Goal: Transaction & Acquisition: Book appointment/travel/reservation

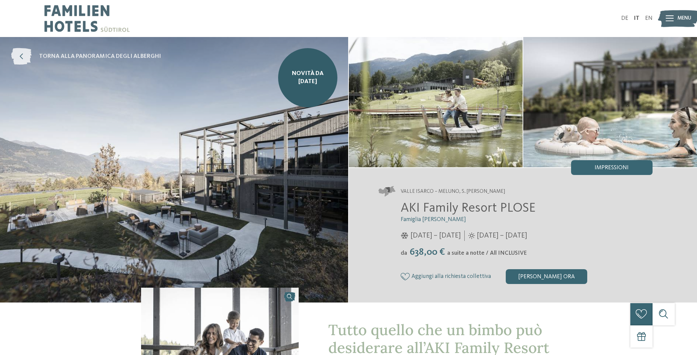
click at [130, 53] on span "torna alla panoramica degli alberghi" at bounding box center [100, 57] width 122 height 8
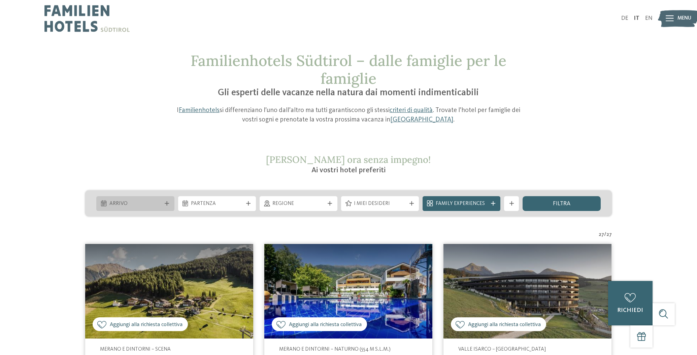
click at [169, 201] on icon at bounding box center [167, 203] width 4 height 4
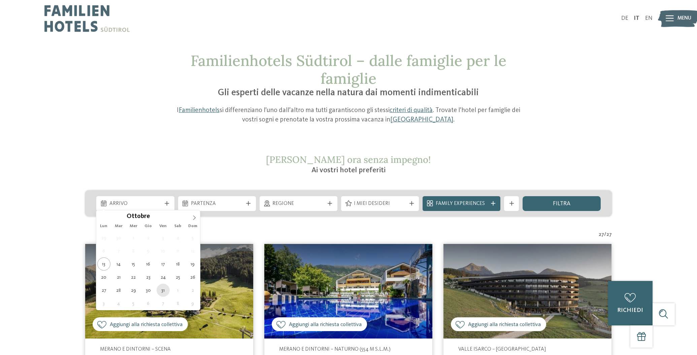
type div "31.10.2025"
drag, startPoint x: 161, startPoint y: 288, endPoint x: 176, endPoint y: 271, distance: 22.9
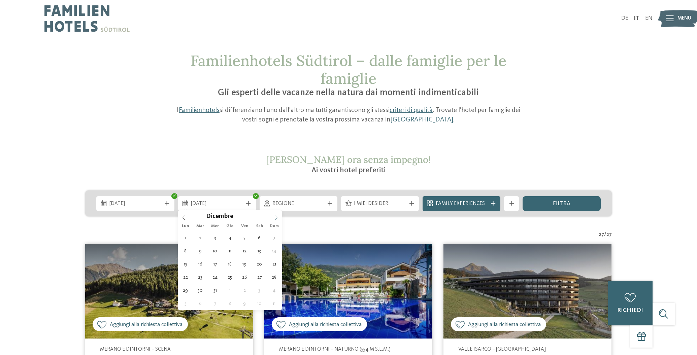
click at [276, 218] on icon at bounding box center [276, 217] width 5 height 5
drag, startPoint x: 184, startPoint y: 217, endPoint x: 198, endPoint y: 220, distance: 13.6
click at [184, 217] on icon at bounding box center [183, 217] width 5 height 5
type div "02.11.2025"
drag, startPoint x: 274, startPoint y: 239, endPoint x: 269, endPoint y: 236, distance: 5.4
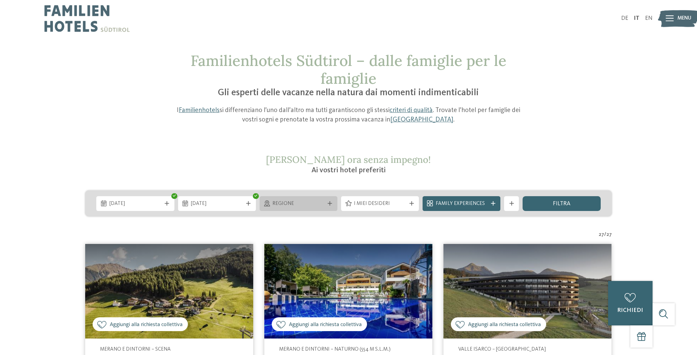
click at [287, 198] on div "Regione" at bounding box center [299, 203] width 78 height 15
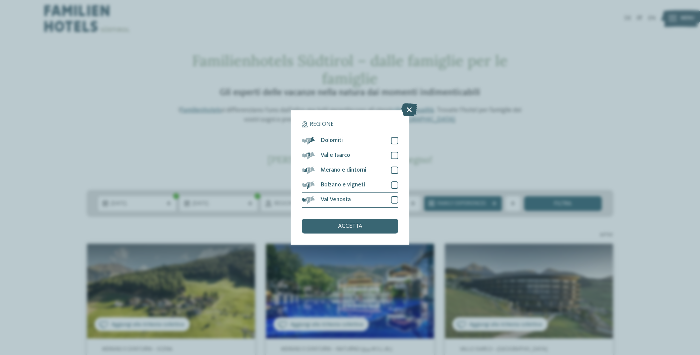
click at [404, 104] on icon at bounding box center [410, 110] width 16 height 13
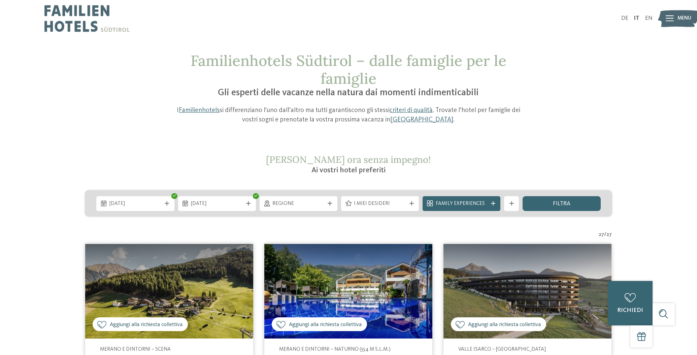
click at [402, 200] on span "I miei desideri" at bounding box center [380, 203] width 52 height 7
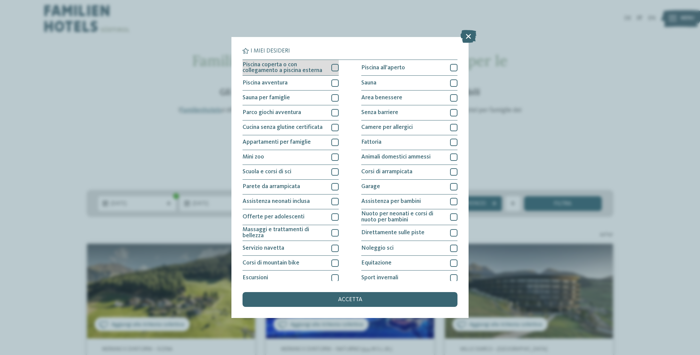
click at [335, 66] on div at bounding box center [335, 67] width 7 height 7
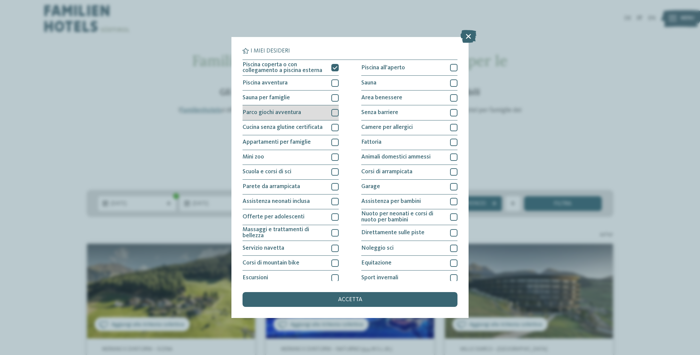
click at [337, 112] on div at bounding box center [335, 112] width 7 height 7
click at [337, 128] on div at bounding box center [335, 127] width 7 height 7
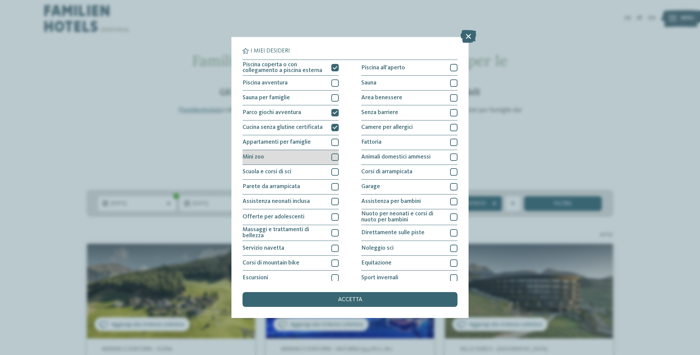
click at [337, 160] on div at bounding box center [335, 156] width 7 height 7
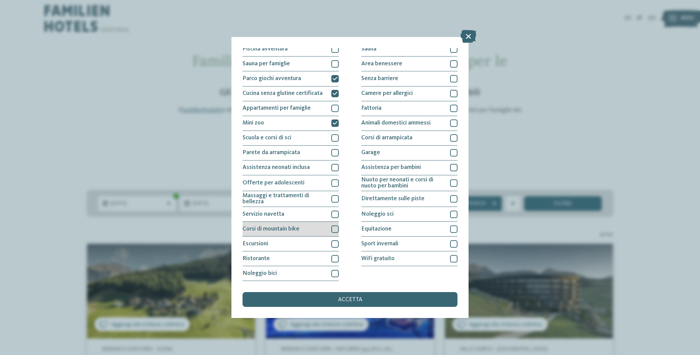
scroll to position [107, 0]
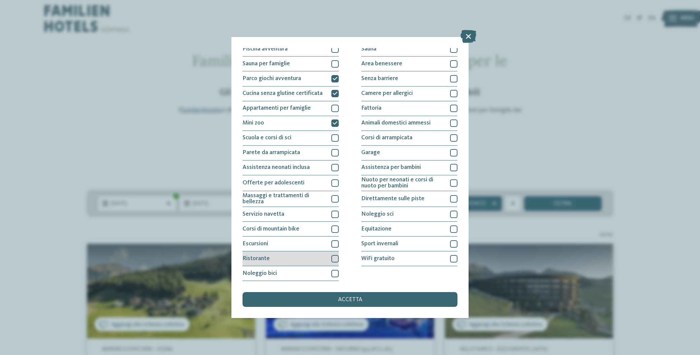
click at [339, 255] on div at bounding box center [335, 258] width 7 height 7
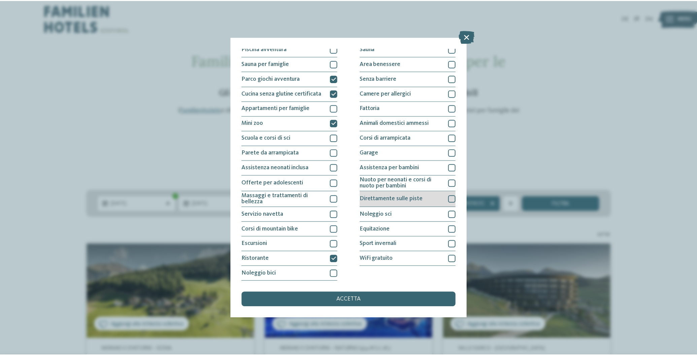
scroll to position [81, 0]
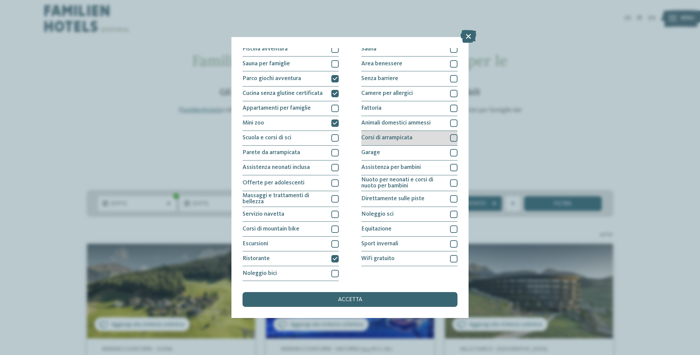
drag, startPoint x: 452, startPoint y: 60, endPoint x: 426, endPoint y: 85, distance: 35.7
click at [452, 105] on div at bounding box center [453, 108] width 7 height 7
click at [332, 292] on div "accetta" at bounding box center [350, 299] width 215 height 15
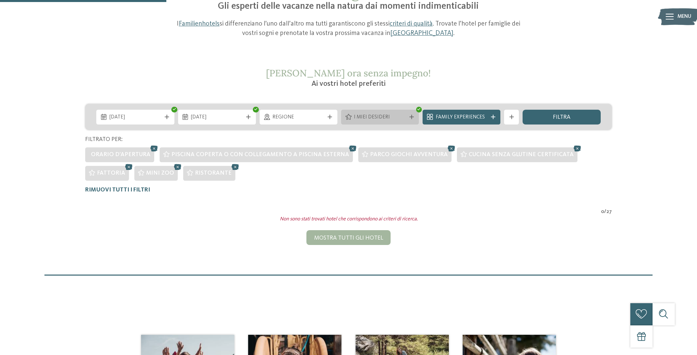
scroll to position [85, 0]
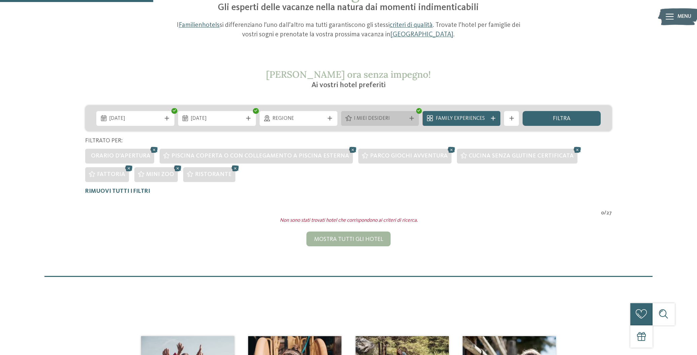
click at [410, 116] on icon at bounding box center [411, 118] width 4 height 4
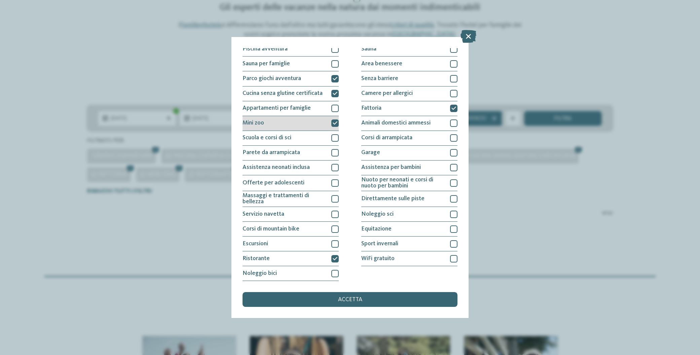
click at [336, 121] on icon at bounding box center [335, 123] width 5 height 4
click at [366, 292] on div "accetta" at bounding box center [350, 299] width 215 height 15
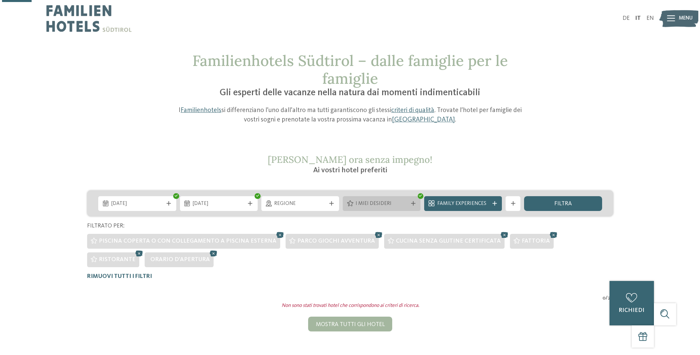
scroll to position [0, 0]
click at [418, 195] on icon at bounding box center [418, 196] width 3 height 3
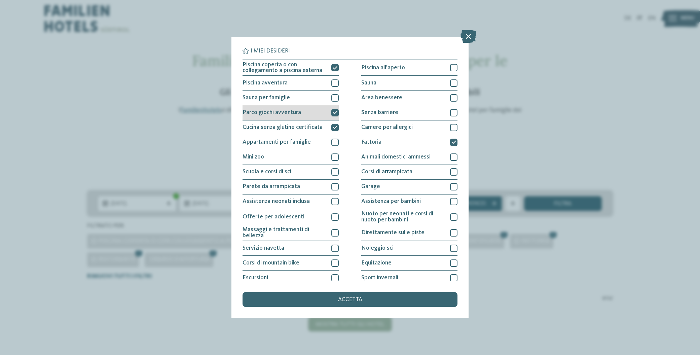
click at [336, 113] on icon at bounding box center [335, 112] width 5 height 4
click at [355, 297] on span "accetta" at bounding box center [350, 300] width 24 height 6
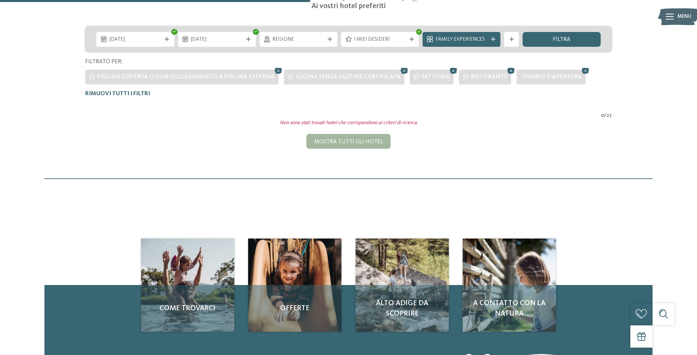
scroll to position [147, 0]
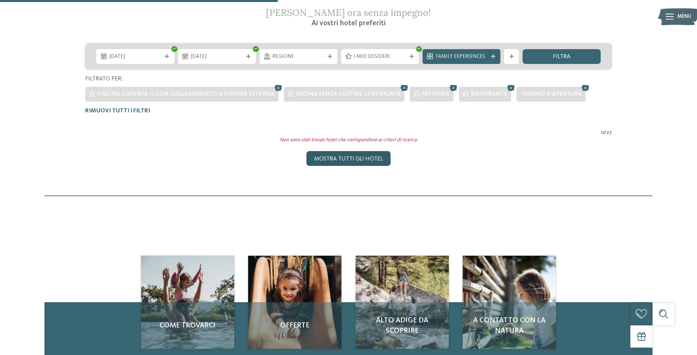
click at [335, 157] on div "Mostra tutti gli hotel" at bounding box center [348, 158] width 84 height 15
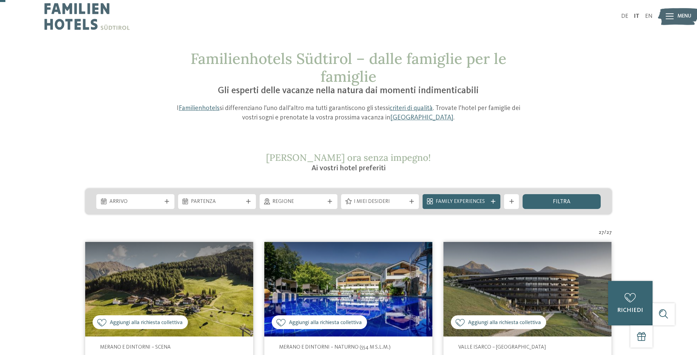
scroll to position [3, 0]
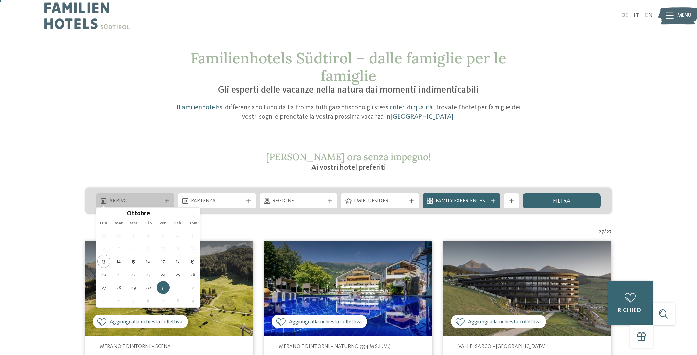
click at [163, 203] on div "Arrivo" at bounding box center [135, 201] width 56 height 8
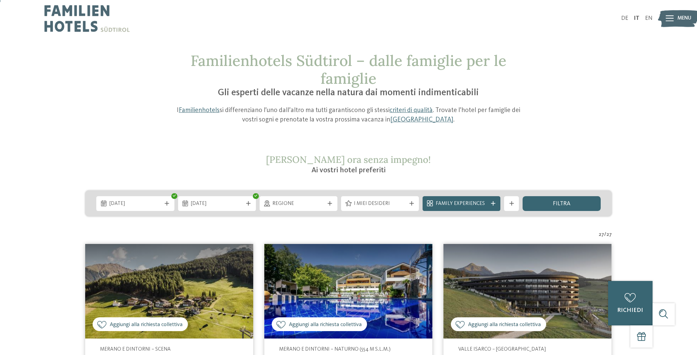
scroll to position [2, 0]
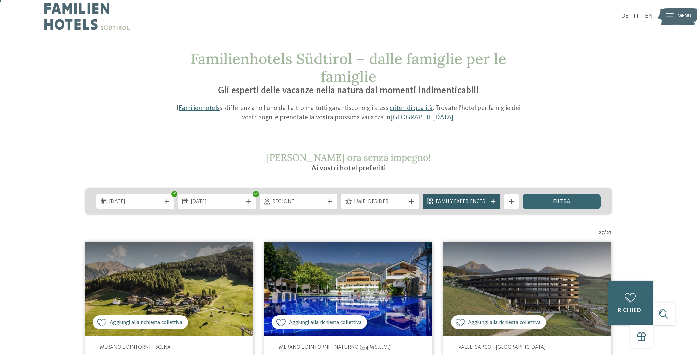
click at [456, 203] on span "Family Experiences" at bounding box center [462, 201] width 52 height 7
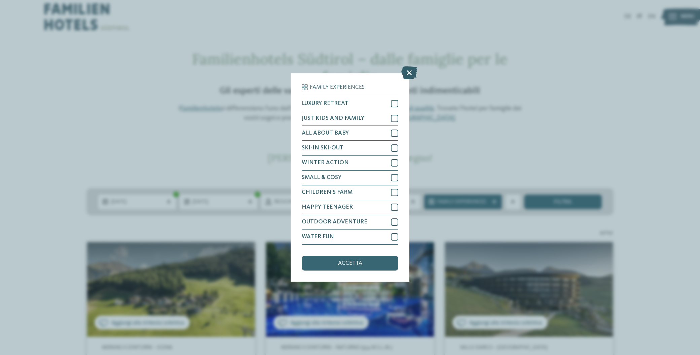
click at [411, 67] on icon at bounding box center [410, 73] width 16 height 13
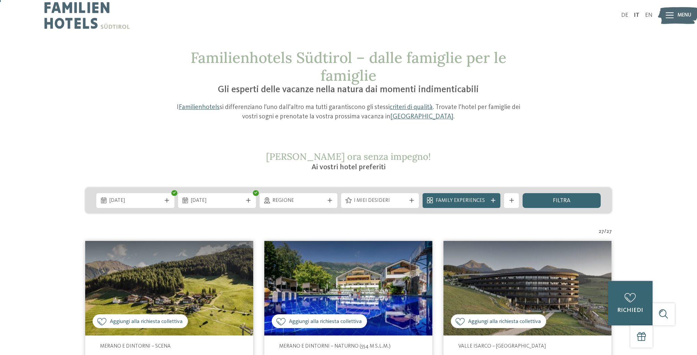
scroll to position [3, 0]
click at [380, 197] on span "I miei desideri" at bounding box center [380, 200] width 52 height 7
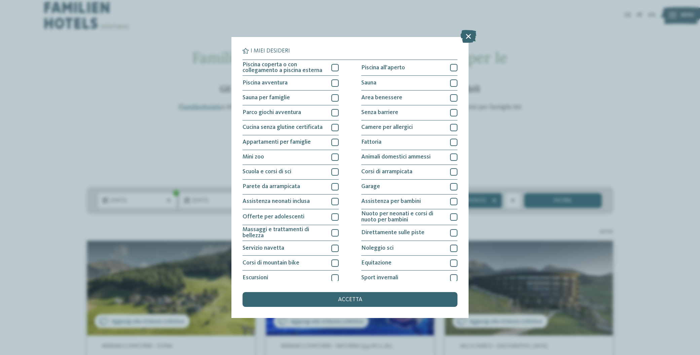
drag, startPoint x: 469, startPoint y: 36, endPoint x: 469, endPoint y: 60, distance: 23.9
click at [469, 36] on icon at bounding box center [469, 36] width 16 height 13
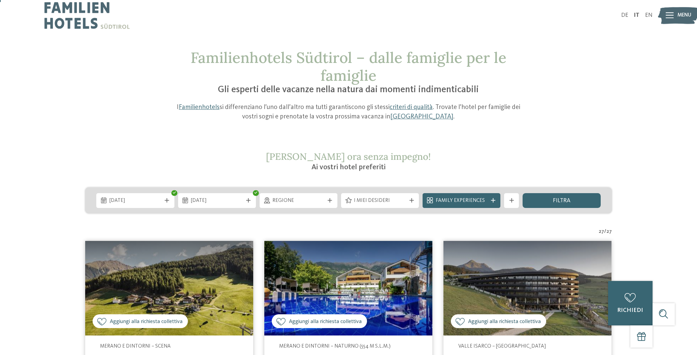
click at [479, 202] on span "Family Experiences" at bounding box center [462, 200] width 52 height 7
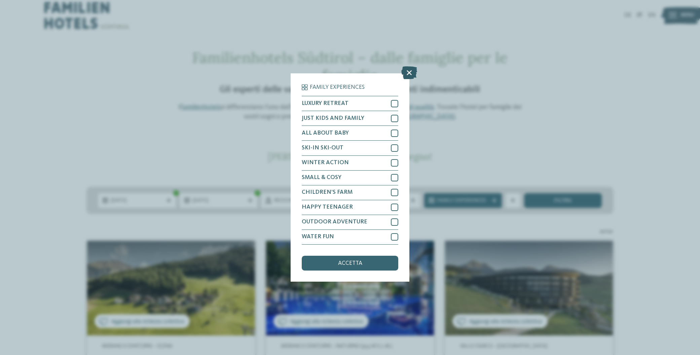
click at [407, 67] on icon at bounding box center [410, 73] width 16 height 13
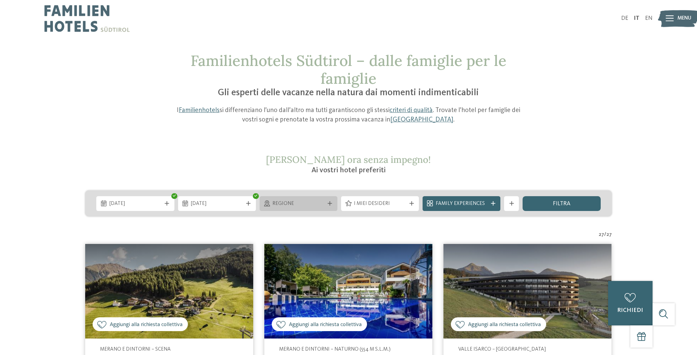
scroll to position [0, 0]
drag, startPoint x: 323, startPoint y: 171, endPoint x: 553, endPoint y: 174, distance: 230.2
click at [537, 174] on section "Richiedi ora senza impegno! Ai vostri hotel preferiti" at bounding box center [348, 165] width 504 height 22
click at [574, 209] on div "filtra" at bounding box center [561, 203] width 78 height 15
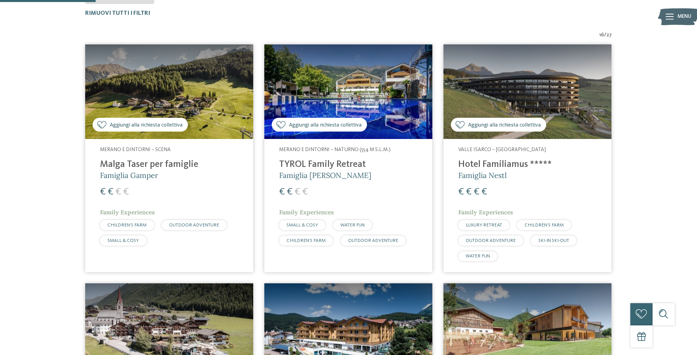
scroll to position [71, 0]
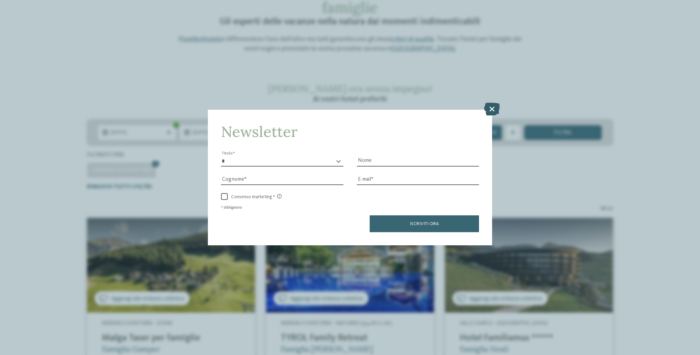
click at [494, 103] on icon at bounding box center [492, 109] width 16 height 13
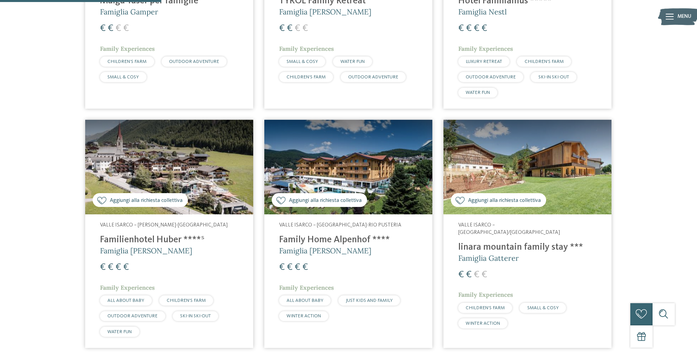
scroll to position [414, 0]
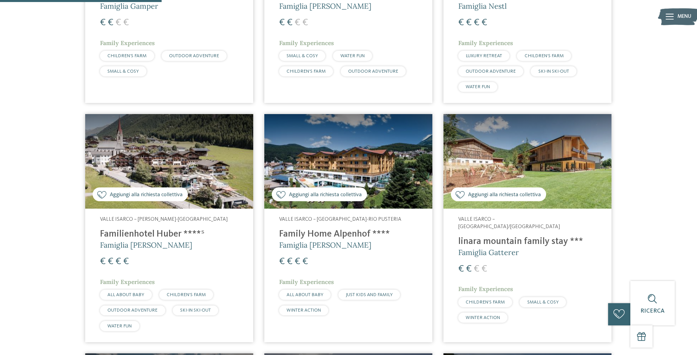
drag, startPoint x: 247, startPoint y: 247, endPoint x: 256, endPoint y: 247, distance: 9.8
click at [256, 247] on article "Aggiungi alla richiesta collettiva Aggiunto alla richiesta collettiva Valle Isa…" at bounding box center [169, 228] width 179 height 239
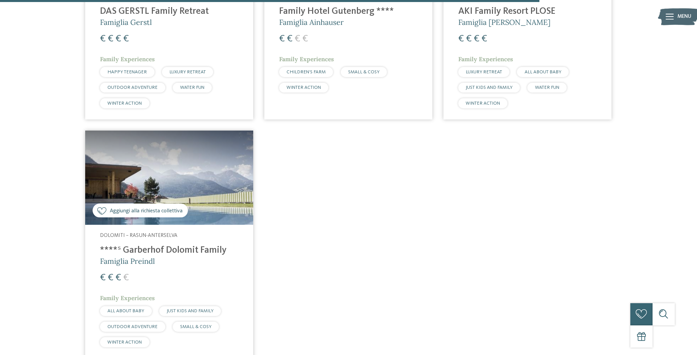
scroll to position [1381, 0]
click at [226, 245] on h4 "****ˢ Garberhof Dolomit Family" at bounding box center [169, 250] width 138 height 11
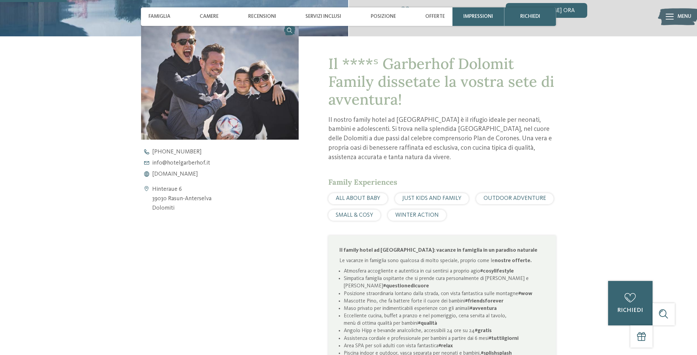
scroll to position [265, 0]
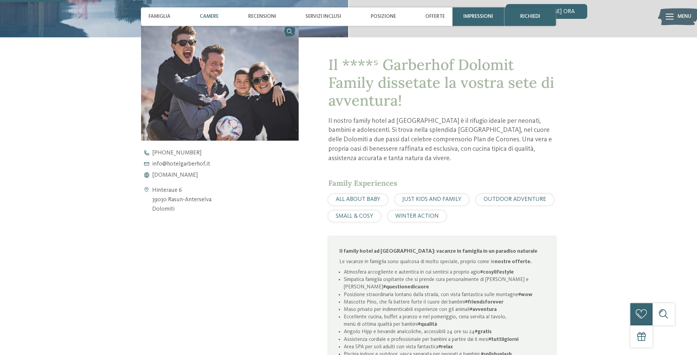
click at [206, 17] on span "Camere" at bounding box center [209, 16] width 19 height 6
click at [168, 174] on span "www.hotelgarberhof.it" at bounding box center [175, 176] width 46 height 6
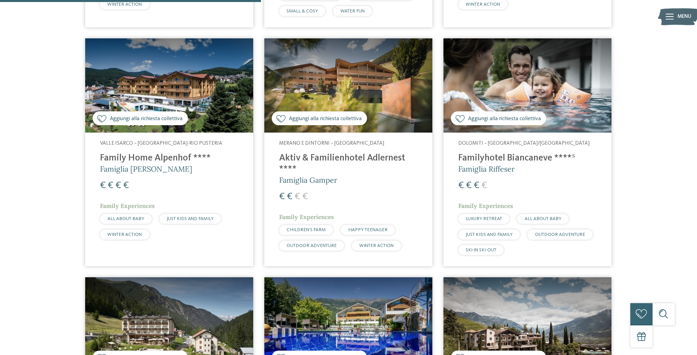
scroll to position [926, 0]
click at [539, 152] on h4 "Familyhotel Biancaneve ****ˢ" at bounding box center [527, 157] width 138 height 11
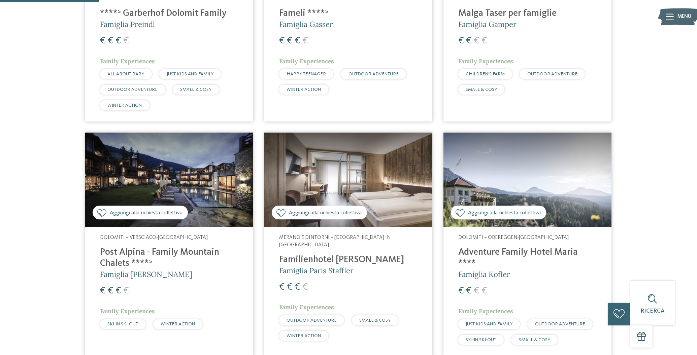
scroll to position [350, 0]
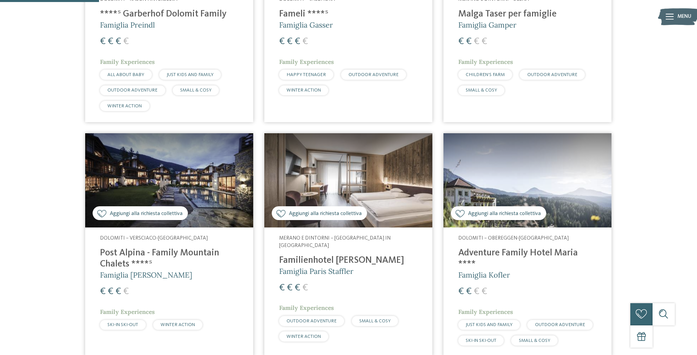
click at [344, 194] on img at bounding box center [348, 180] width 168 height 95
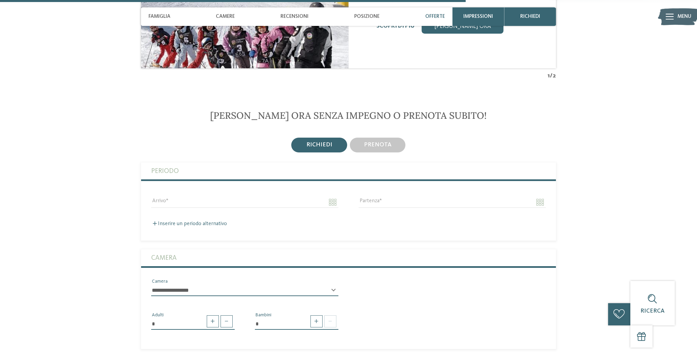
scroll to position [1318, 0]
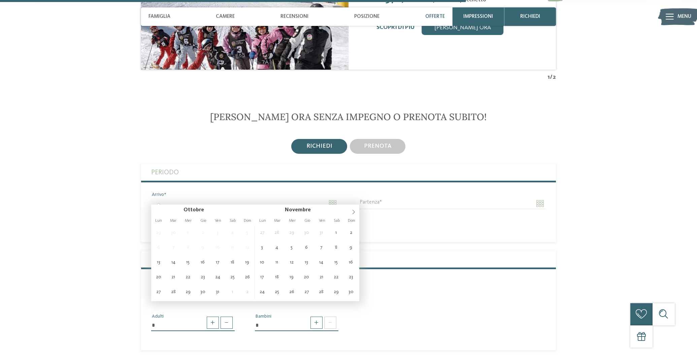
click at [174, 198] on input "Arrivo" at bounding box center [244, 203] width 187 height 11
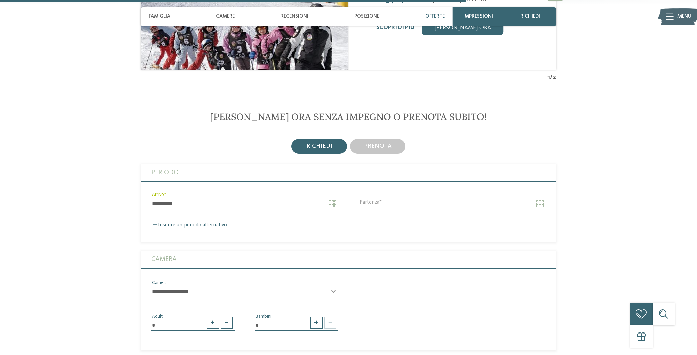
drag, startPoint x: 218, startPoint y: 290, endPoint x: 228, endPoint y: 283, distance: 11.3
click at [184, 222] on label "Inserire un periodo alternativo" at bounding box center [189, 224] width 76 height 5
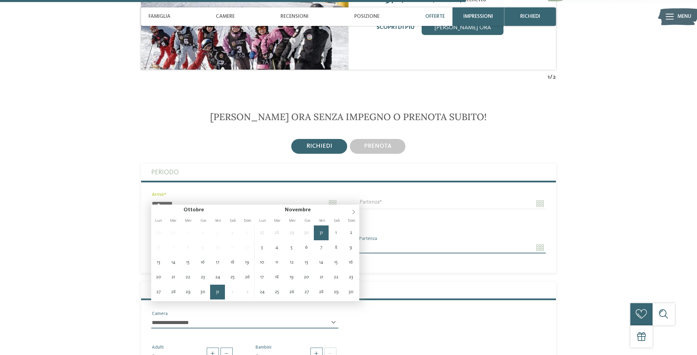
click at [161, 199] on input "**********" at bounding box center [244, 203] width 187 height 11
type input "**********"
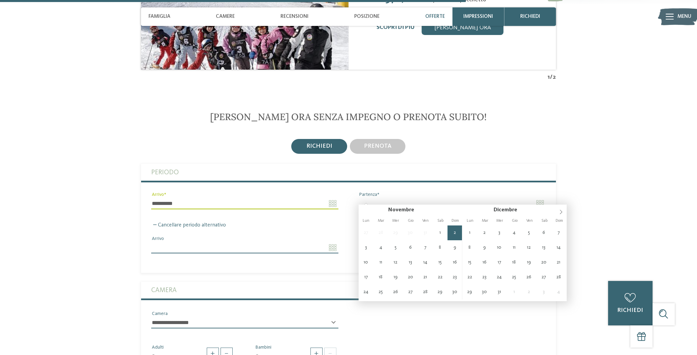
type input "**********"
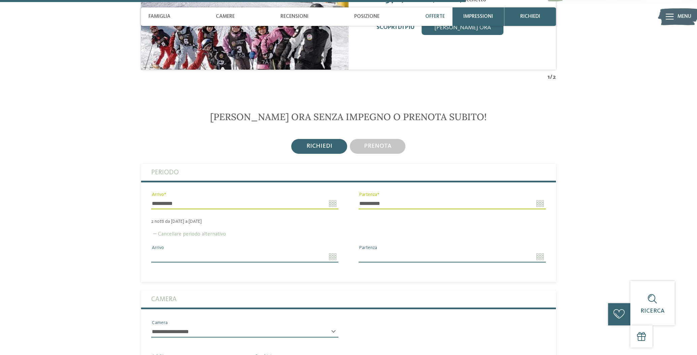
click at [198, 232] on label "Cancellare periodo alternativo" at bounding box center [188, 234] width 75 height 5
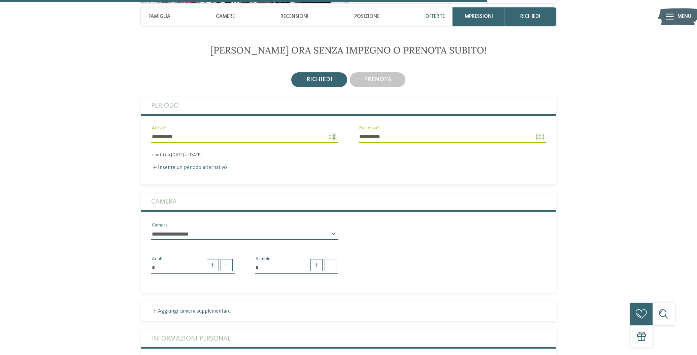
scroll to position [1384, 0]
click at [318, 262] on span at bounding box center [316, 265] width 12 height 12
type input "*"
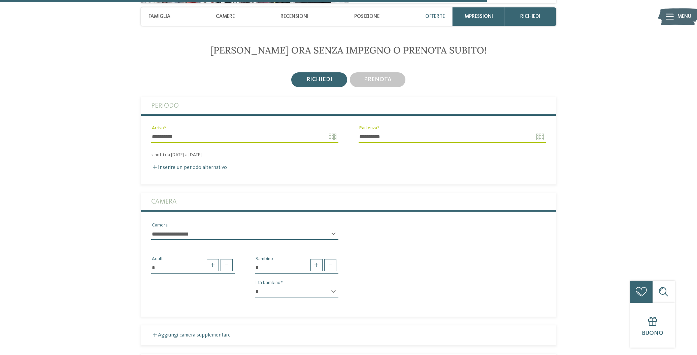
drag, startPoint x: 331, startPoint y: 276, endPoint x: 333, endPoint y: 281, distance: 5.2
click at [331, 276] on div "* Bambino * * * * * * * * * * * ** ** ** ** ** ** ** ** Età bambino" at bounding box center [297, 279] width 104 height 48
click at [333, 286] on div "* * * * * * * * * * * ** ** ** ** ** ** ** ** Età bambino" at bounding box center [296, 294] width 83 height 17
select select "*"
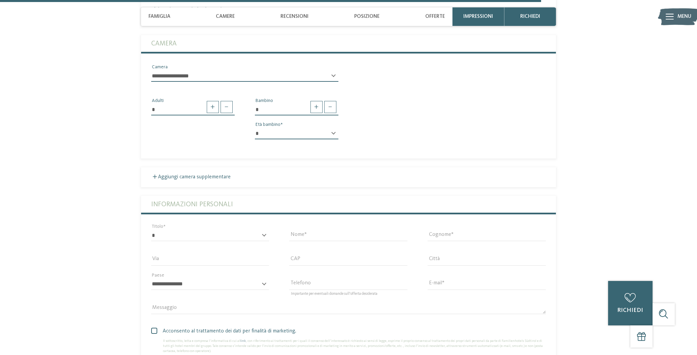
scroll to position [1558, 0]
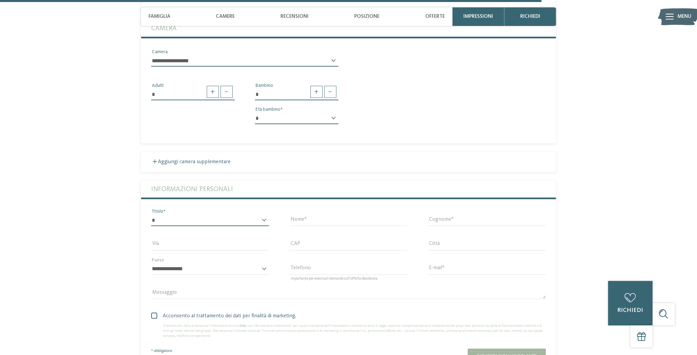
select select "*"
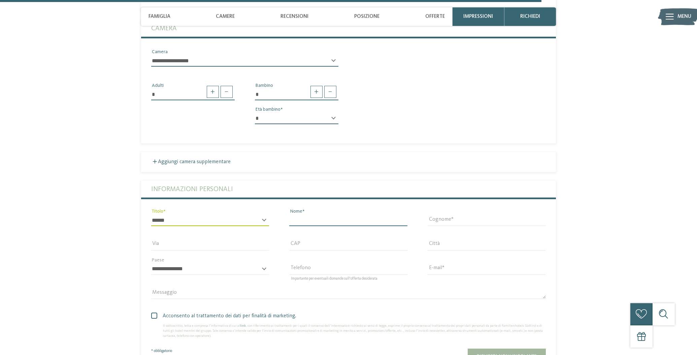
click at [401, 215] on input "Nome" at bounding box center [348, 220] width 118 height 11
type input "******"
type input "*********"
type input "**********"
type input "*****"
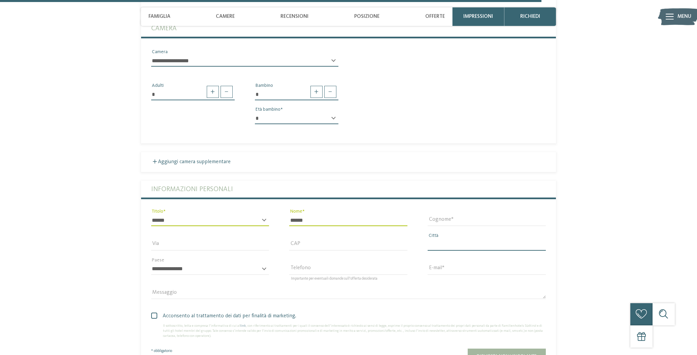
type input "******"
select select "**"
type input "**********"
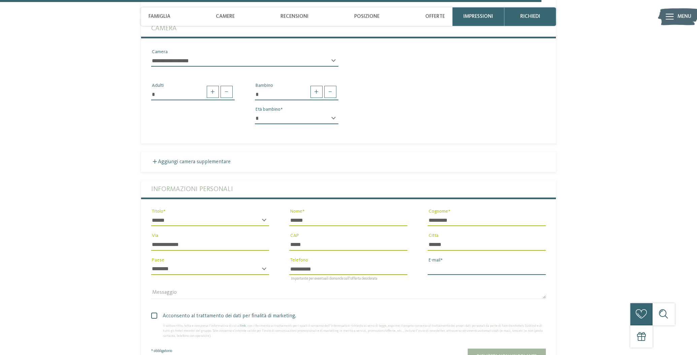
type input "**********"
drag, startPoint x: 229, startPoint y: 233, endPoint x: 186, endPoint y: 233, distance: 43.1
drag, startPoint x: 180, startPoint y: 241, endPoint x: 136, endPoint y: 240, distance: 44.1
click at [135, 240] on section "Richiedi ora senza impegno o prenota subito! richiedi prenota 2" at bounding box center [348, 131] width 504 height 520
type input "**********"
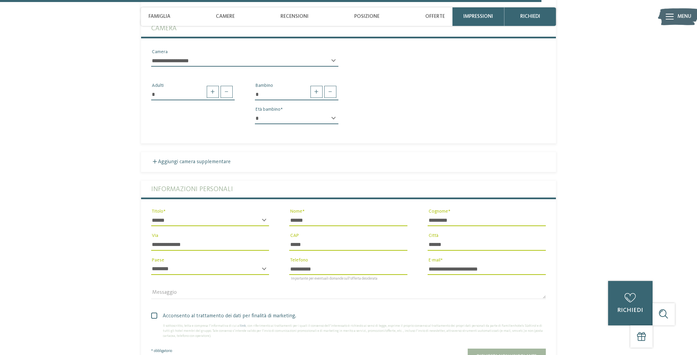
drag, startPoint x: 311, startPoint y: 237, endPoint x: 276, endPoint y: 237, distance: 34.3
type input "*****"
drag, startPoint x: 457, startPoint y: 239, endPoint x: 423, endPoint y: 237, distance: 34.4
type input "******"
click at [409, 312] on div "Acconsento al trattamento dei dati per finalità di marketing. Il sottoscritto, …" at bounding box center [348, 325] width 395 height 27
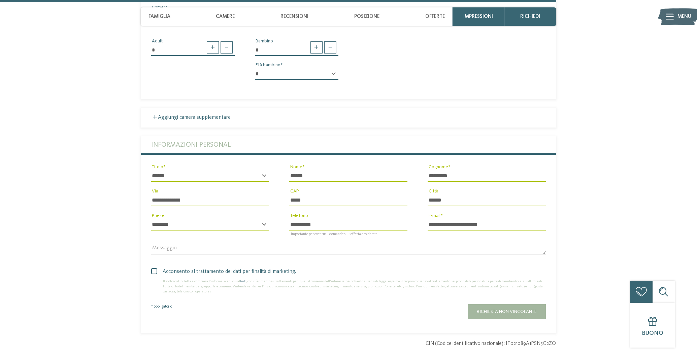
scroll to position [1604, 0]
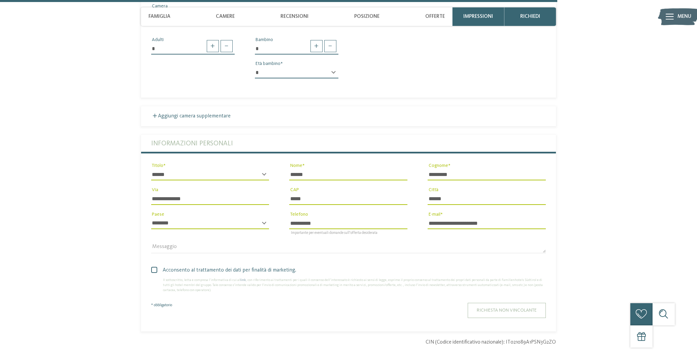
click at [518, 308] on span "Richiesta non vincolante" at bounding box center [507, 310] width 60 height 5
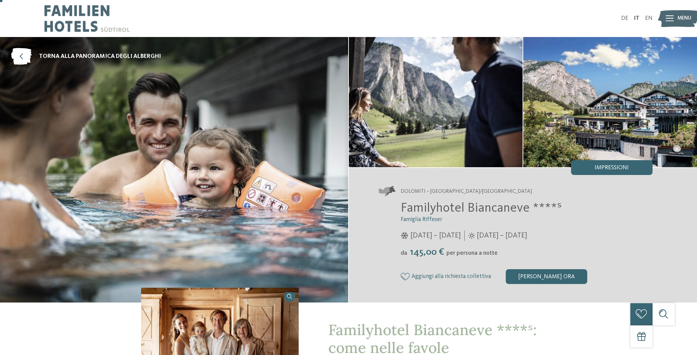
scroll to position [0, 0]
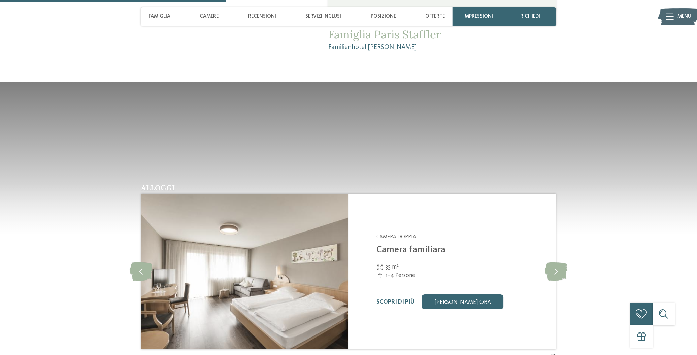
scroll to position [734, 0]
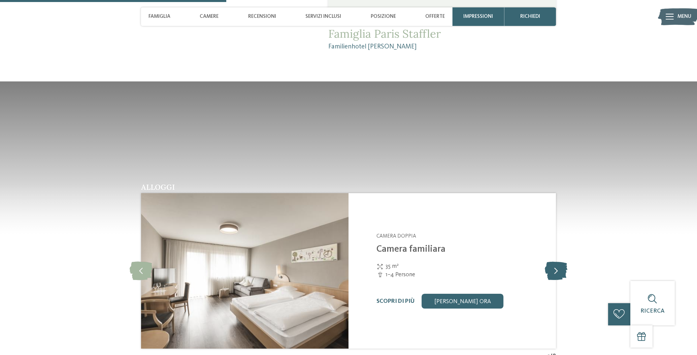
click at [557, 262] on icon at bounding box center [556, 271] width 23 height 19
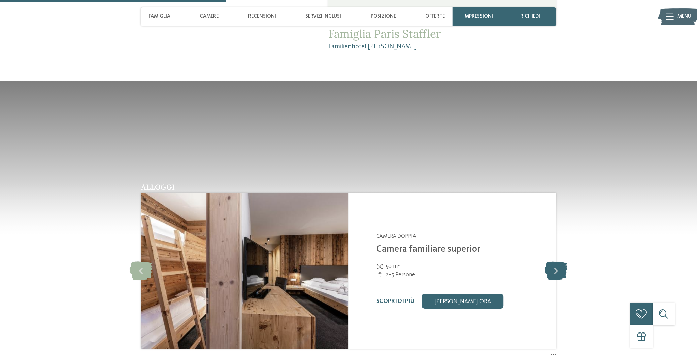
click at [557, 262] on icon at bounding box center [556, 271] width 23 height 19
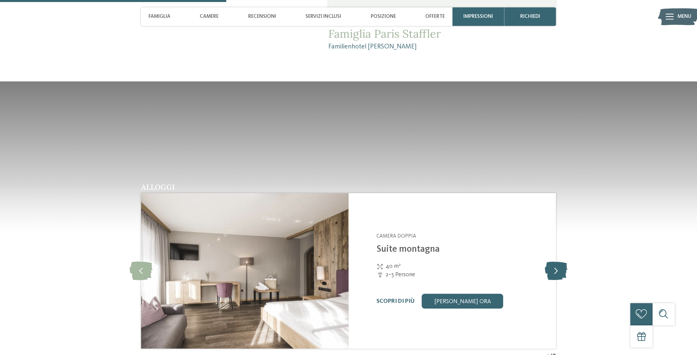
click at [556, 262] on icon at bounding box center [556, 271] width 23 height 19
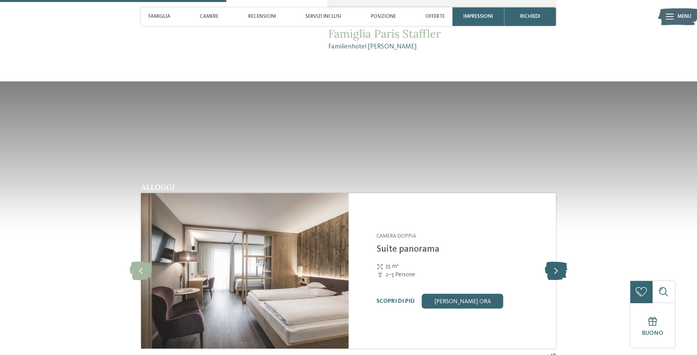
click at [556, 262] on icon at bounding box center [556, 271] width 23 height 19
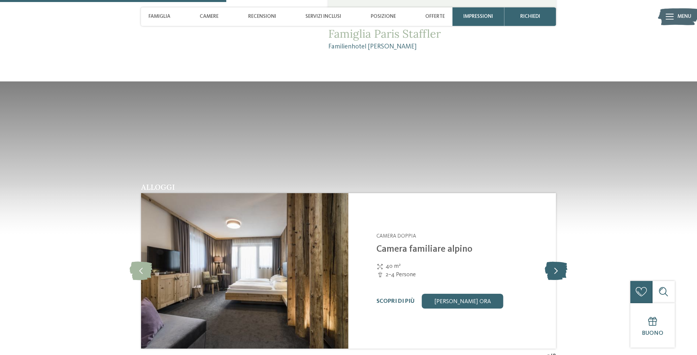
click at [556, 262] on icon at bounding box center [556, 271] width 23 height 19
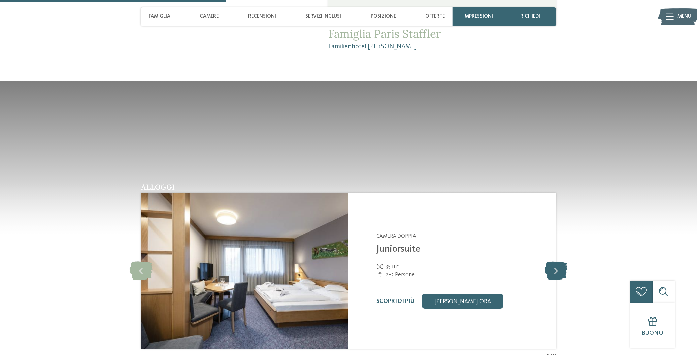
click at [556, 262] on icon at bounding box center [556, 271] width 23 height 19
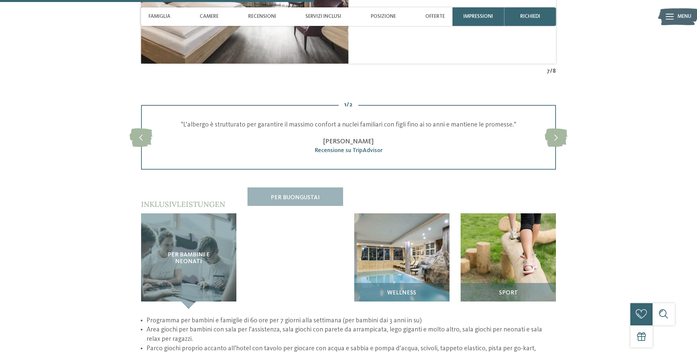
scroll to position [1018, 0]
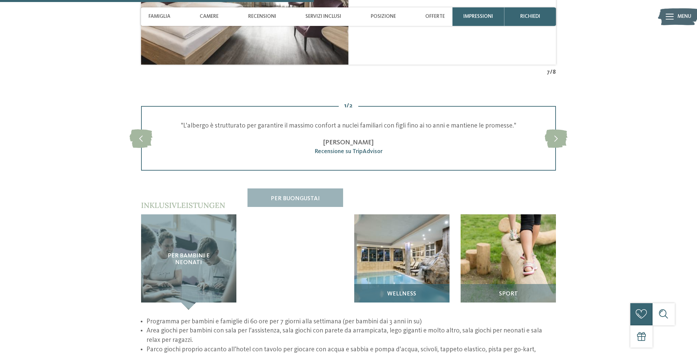
click at [374, 229] on img at bounding box center [401, 261] width 95 height 95
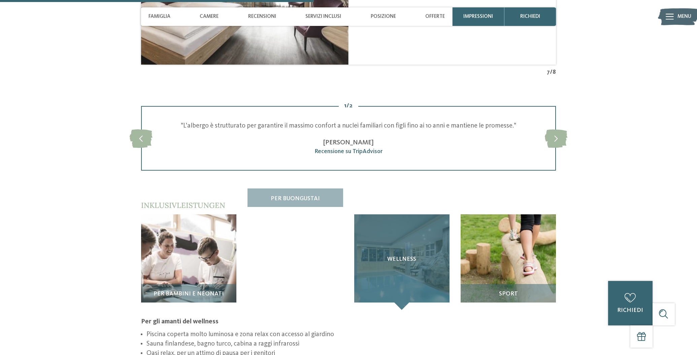
click at [409, 252] on div "Wellness" at bounding box center [401, 261] width 95 height 95
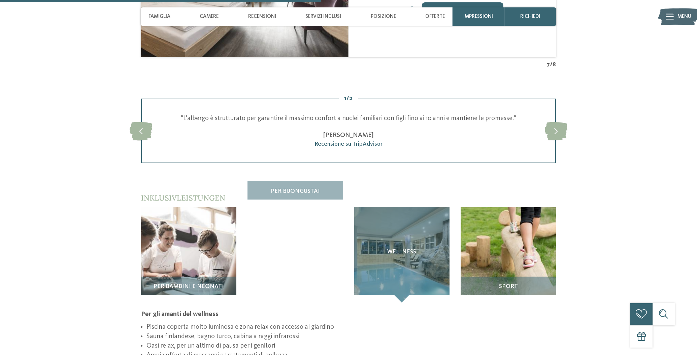
drag, startPoint x: 209, startPoint y: 302, endPoint x: 361, endPoint y: 309, distance: 151.6
click at [348, 332] on li "Sauna finlandese, bagno turco, cabina a raggi infrarossi" at bounding box center [350, 336] width 409 height 9
click at [374, 342] on li "Oasi relax, per un attimo di pausa per i genitori" at bounding box center [350, 346] width 409 height 9
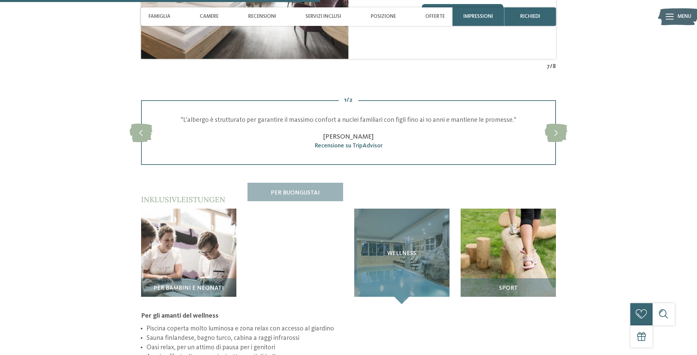
scroll to position [1025, 0]
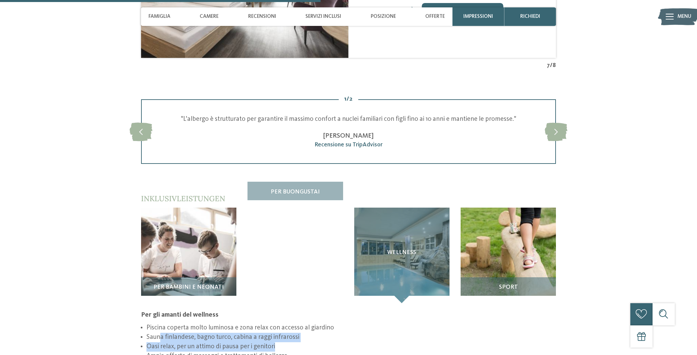
drag, startPoint x: 162, startPoint y: 311, endPoint x: 285, endPoint y: 315, distance: 123.9
click at [285, 323] on ul "Piscina coperta molto luminosa e zona relax con accesso al giardino Sauna finla…" at bounding box center [348, 341] width 415 height 37
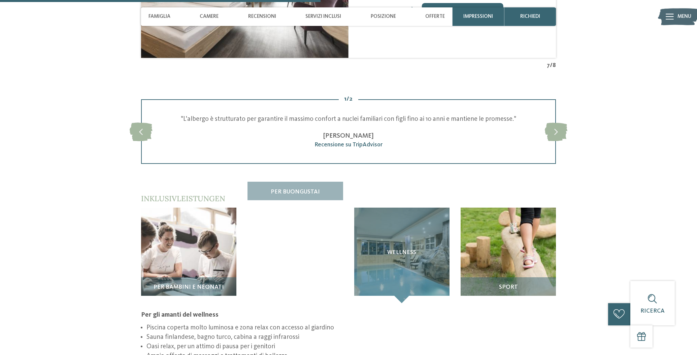
click at [278, 352] on li "Ampia offerta di massaggi e trattamenti di bellezza" at bounding box center [350, 356] width 409 height 9
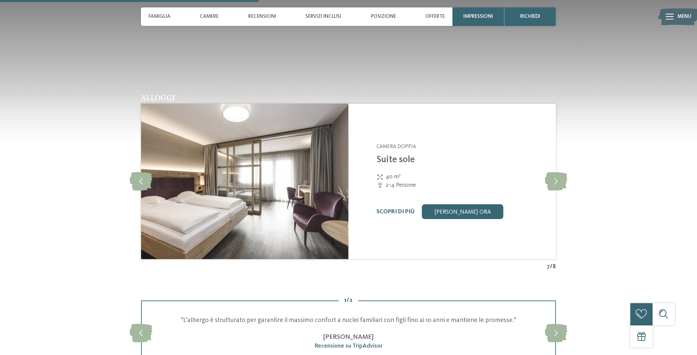
scroll to position [827, 0]
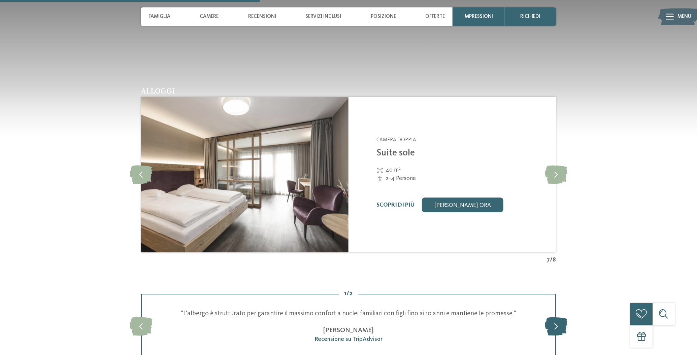
click at [555, 317] on icon at bounding box center [556, 326] width 23 height 19
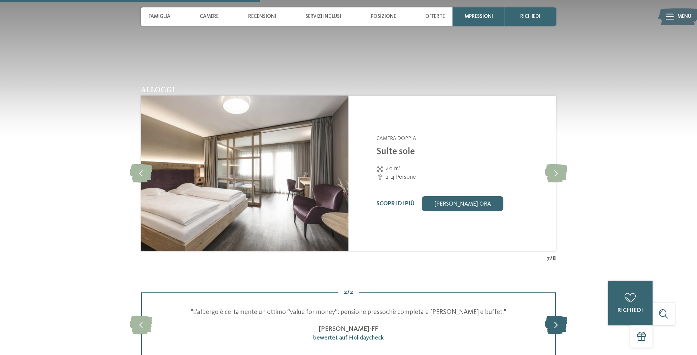
scroll to position [831, 0]
click at [555, 316] on icon at bounding box center [556, 325] width 23 height 19
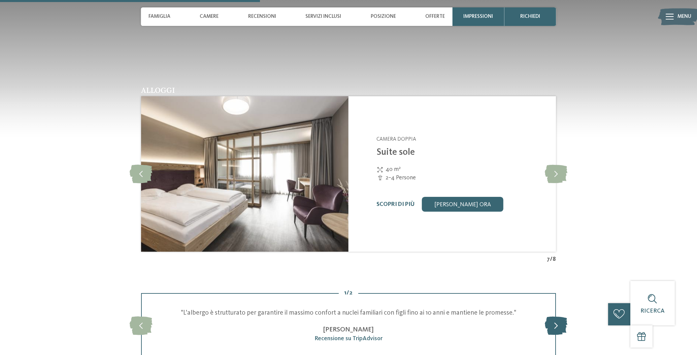
click at [555, 316] on icon at bounding box center [556, 325] width 23 height 19
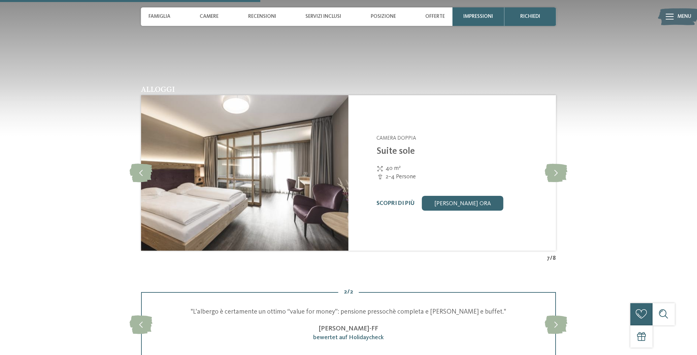
scroll to position [830, 0]
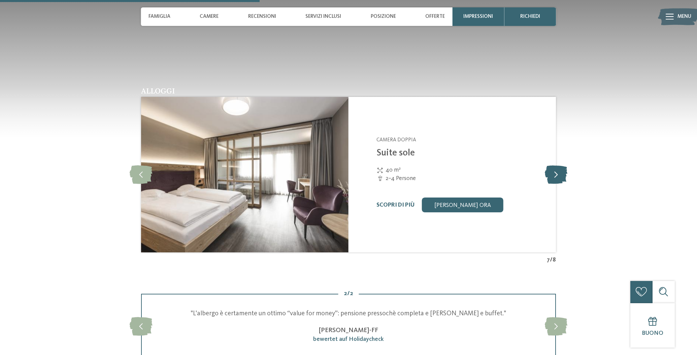
click at [550, 165] on icon at bounding box center [556, 174] width 23 height 19
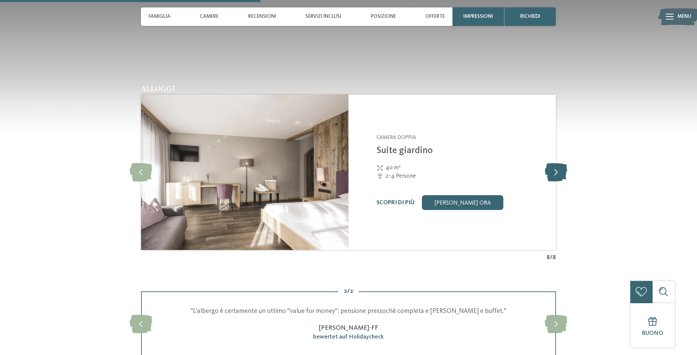
scroll to position [834, 0]
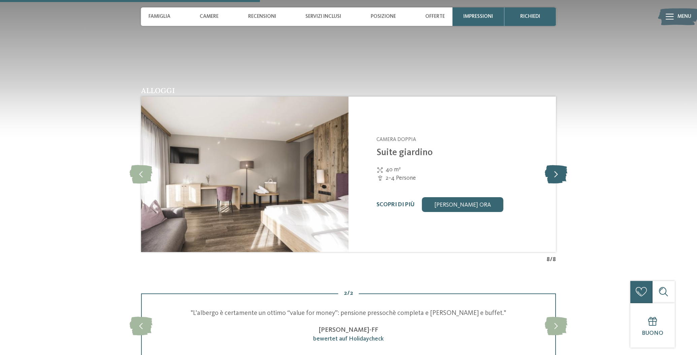
click at [559, 165] on icon at bounding box center [556, 174] width 23 height 19
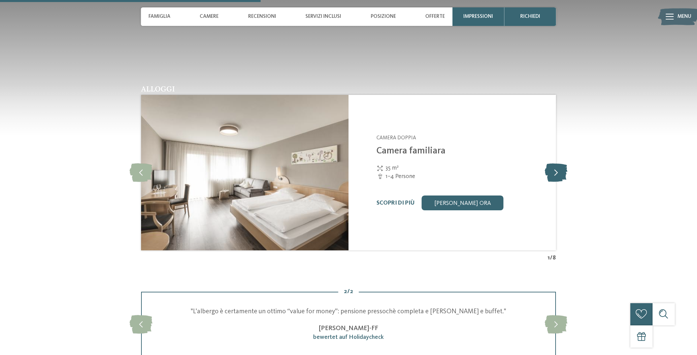
click at [557, 163] on icon at bounding box center [556, 172] width 23 height 19
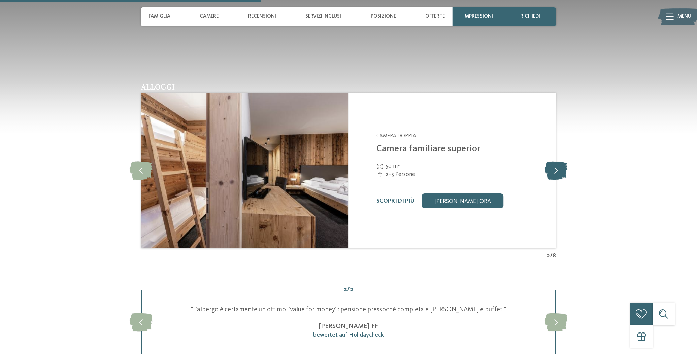
scroll to position [832, 0]
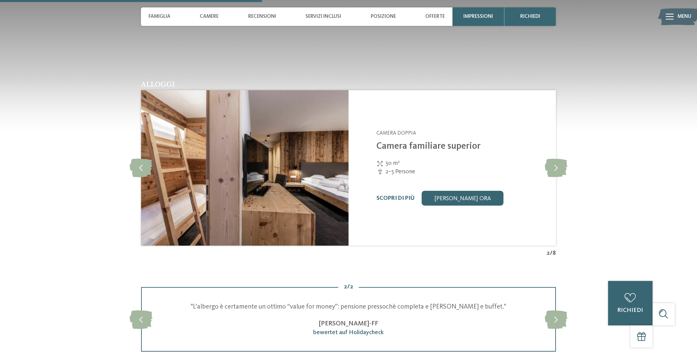
click at [411, 142] on link "Camera familiare superior" at bounding box center [428, 146] width 104 height 9
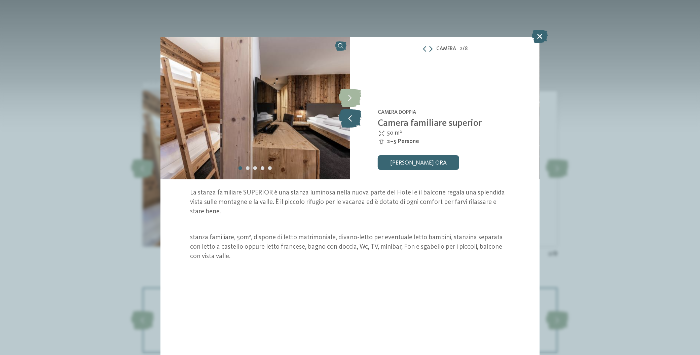
click at [350, 117] on icon at bounding box center [350, 118] width 23 height 19
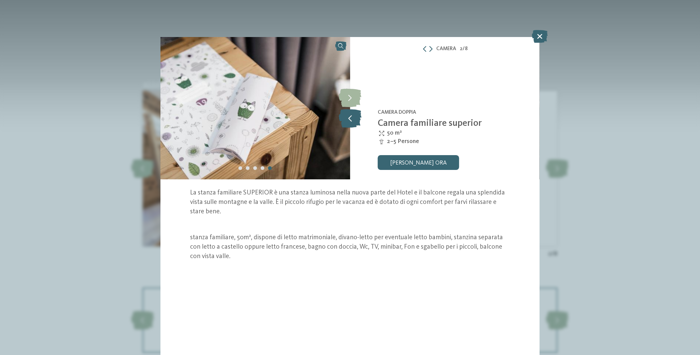
click at [350, 117] on icon at bounding box center [350, 118] width 23 height 19
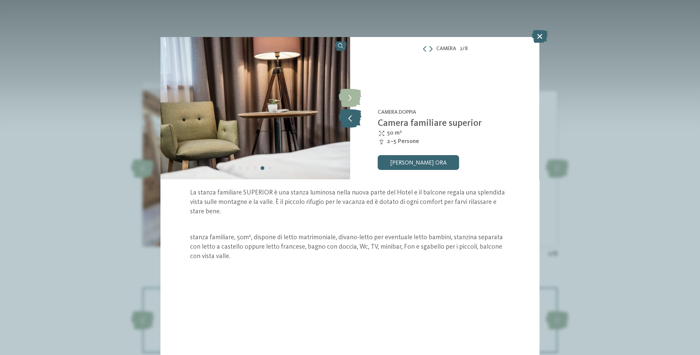
click at [350, 117] on icon at bounding box center [350, 118] width 23 height 19
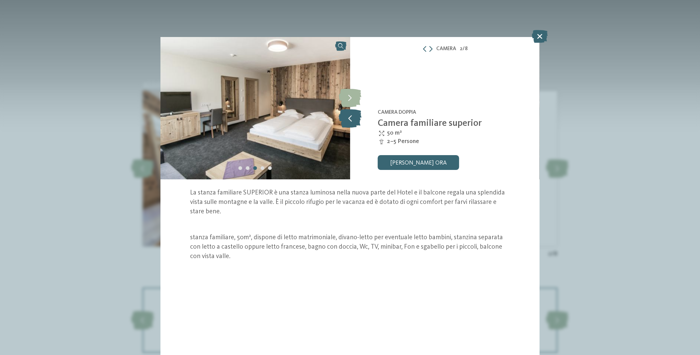
click at [350, 117] on icon at bounding box center [350, 118] width 23 height 19
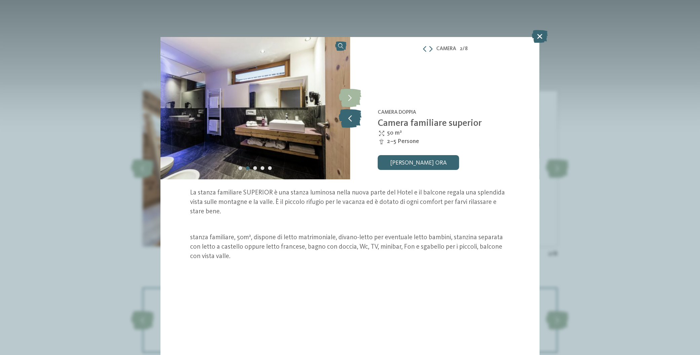
click at [350, 117] on icon at bounding box center [350, 118] width 23 height 19
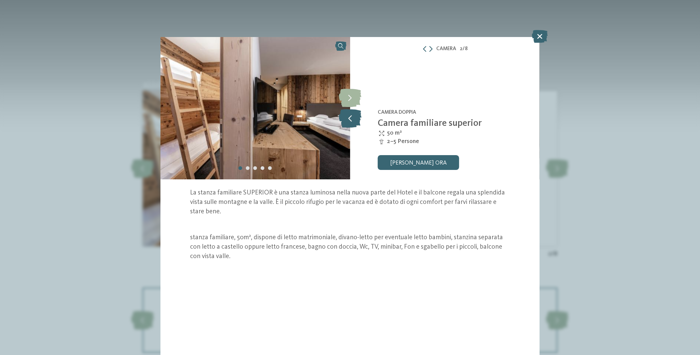
click at [350, 117] on icon at bounding box center [350, 118] width 23 height 19
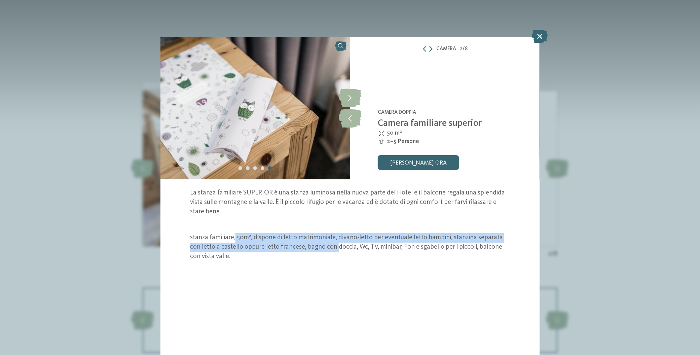
drag, startPoint x: 236, startPoint y: 237, endPoint x: 330, endPoint y: 250, distance: 94.4
click at [334, 244] on p "stanza familiare, 50m², dispone di letto matrimoniale, divano-letto per eventua…" at bounding box center [350, 247] width 320 height 28
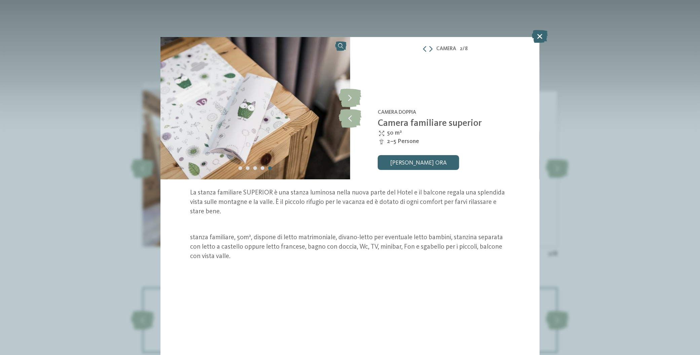
click at [428, 228] on p at bounding box center [350, 224] width 320 height 9
click at [230, 209] on p "La stanza familiare SUPERIOR è una stanza luminosa nella nuova parte del Hotel …" at bounding box center [350, 202] width 320 height 28
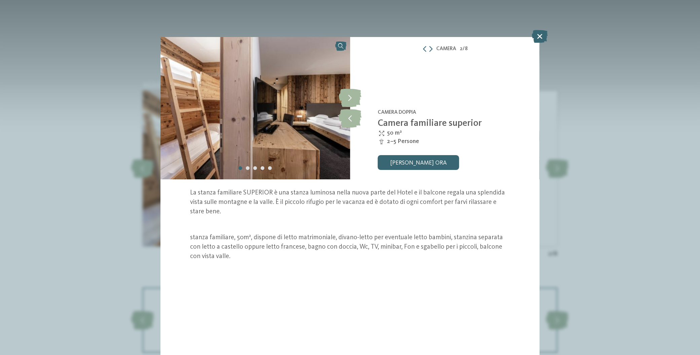
click at [537, 34] on icon at bounding box center [540, 36] width 16 height 13
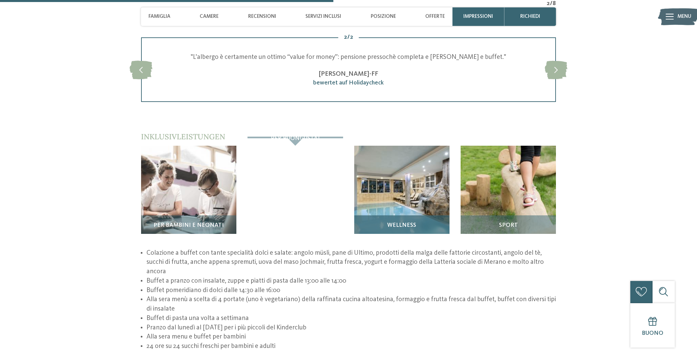
scroll to position [1085, 0]
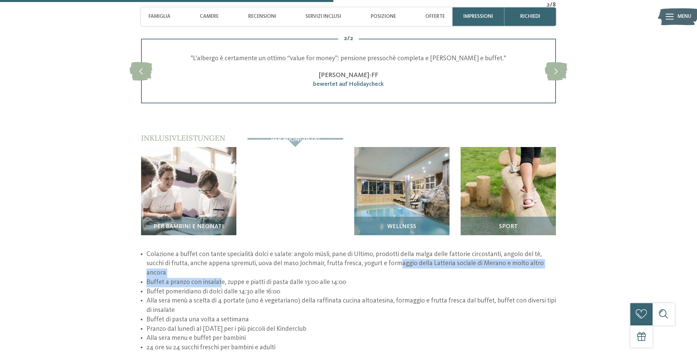
drag, startPoint x: 224, startPoint y: 240, endPoint x: 386, endPoint y: 236, distance: 162.0
click at [384, 250] on ul "Colazione a buffet con tante specialità dolci e salate: angolo müsli, pane di U…" at bounding box center [348, 301] width 415 height 103
drag, startPoint x: 438, startPoint y: 234, endPoint x: 436, endPoint y: 239, distance: 5.7
click at [438, 250] on li "Colazione a buffet con tante specialità dolci e salate: angolo müsli, pane di U…" at bounding box center [350, 264] width 409 height 28
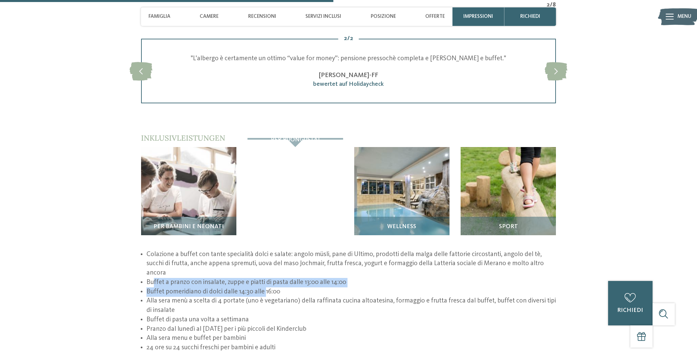
drag, startPoint x: 152, startPoint y: 242, endPoint x: 266, endPoint y: 248, distance: 113.3
click at [266, 250] on ul "Colazione a buffet con tante specialità dolci e salate: angolo müsli, pane di U…" at bounding box center [348, 301] width 415 height 103
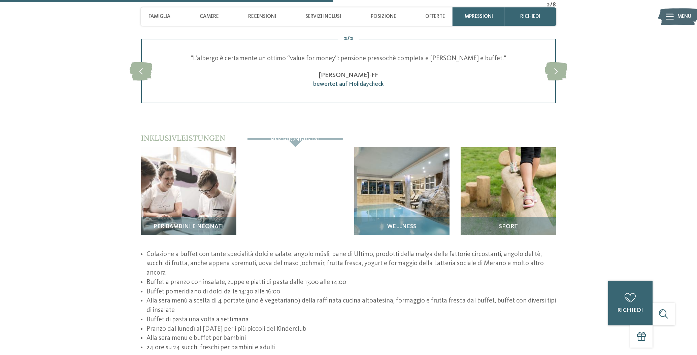
click at [289, 287] on li "Buffet pomeridiano di dolci dalle 14:30 alle 16:00" at bounding box center [350, 291] width 409 height 9
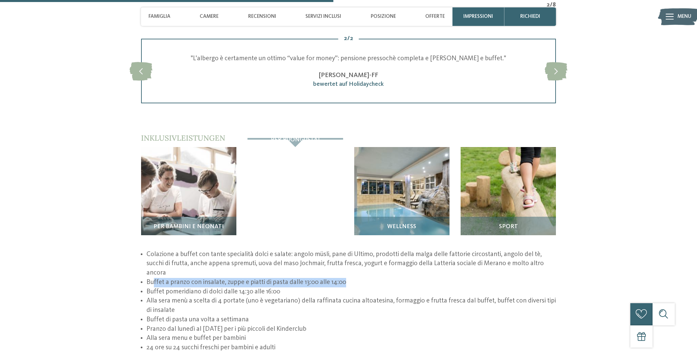
drag, startPoint x: 152, startPoint y: 243, endPoint x: 352, endPoint y: 244, distance: 199.6
click at [352, 278] on li "Buffet a pranzo con insalate, zuppe e piatti di pasta dalle 13:00 alle 14:00" at bounding box center [350, 282] width 409 height 9
click at [351, 287] on li "Buffet pomeridiano di dolci dalle 14:30 alle 16:00" at bounding box center [350, 291] width 409 height 9
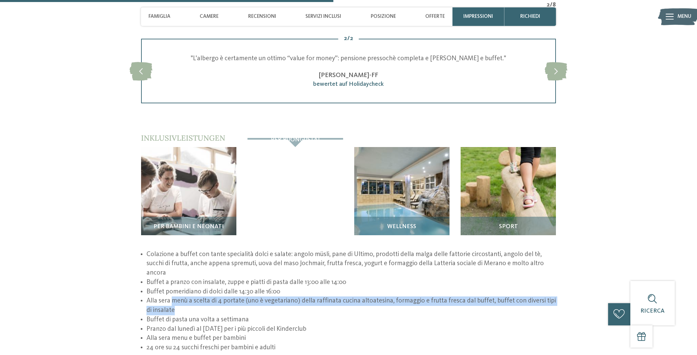
drag, startPoint x: 186, startPoint y: 264, endPoint x: 289, endPoint y: 275, distance: 103.0
click at [285, 297] on li "Alla sera menù a scelta di 4 portate (uno è vegetariano) della raffinata cucina…" at bounding box center [350, 306] width 409 height 19
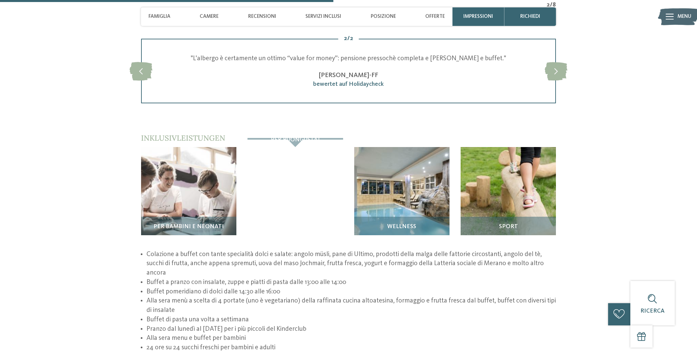
click at [291, 315] on li "Buffet di pasta una volta a settimana" at bounding box center [350, 319] width 409 height 9
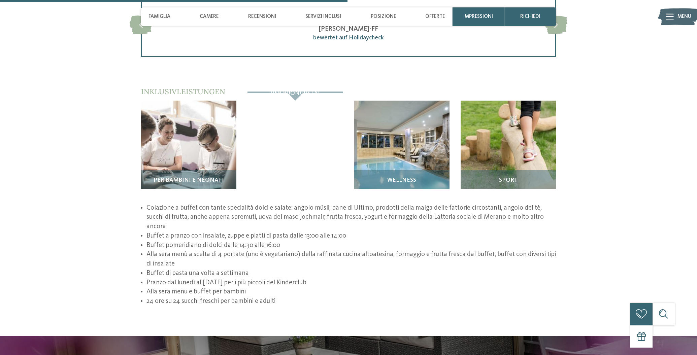
scroll to position [1132, 0]
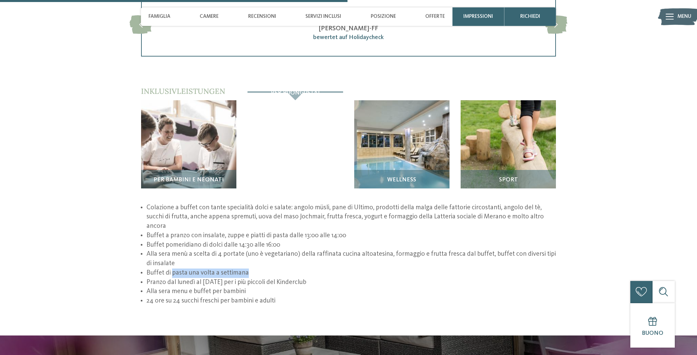
drag, startPoint x: 182, startPoint y: 231, endPoint x: 295, endPoint y: 241, distance: 112.9
click at [277, 269] on li "Buffet di pasta una volta a settimana" at bounding box center [350, 273] width 409 height 9
click at [307, 278] on li "Pranzo dal lunedì al venerdì per i più piccoli del Kinderclub" at bounding box center [350, 282] width 409 height 9
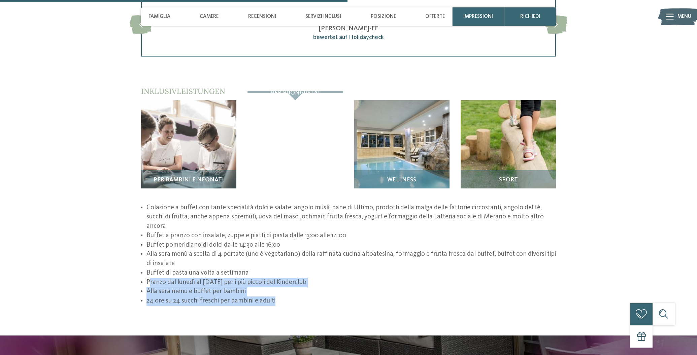
drag, startPoint x: 149, startPoint y: 242, endPoint x: 285, endPoint y: 258, distance: 136.6
click at [285, 258] on ul "Colazione a buffet con tante specialità dolci e salate: angolo müsli, pane di U…" at bounding box center [348, 254] width 415 height 103
click at [284, 297] on li "24 ore su 24 succhi freschi per bambini e adulti" at bounding box center [350, 301] width 409 height 9
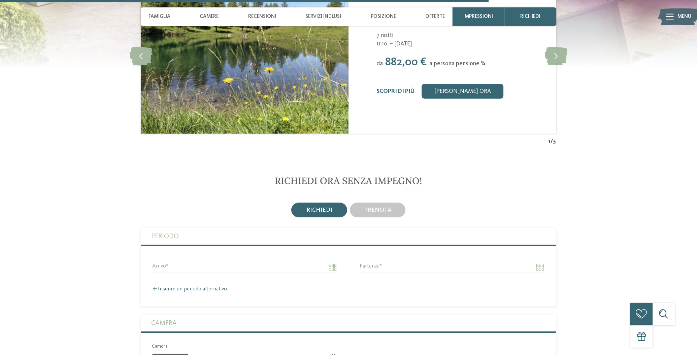
scroll to position [1551, 0]
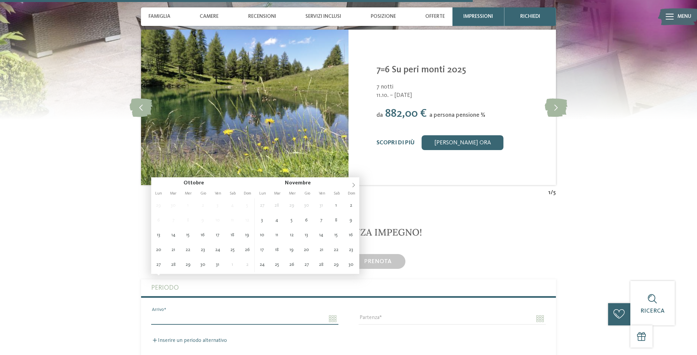
click at [185, 313] on input "Arrivo" at bounding box center [244, 318] width 187 height 11
type input "**********"
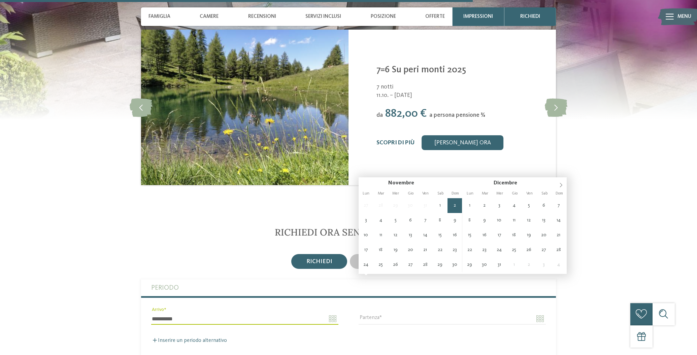
type input "**********"
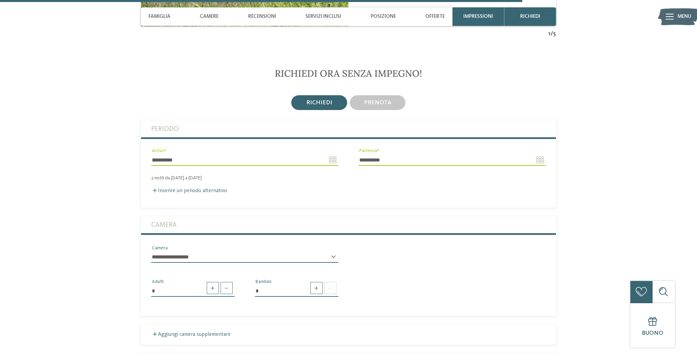
scroll to position [1734, 0]
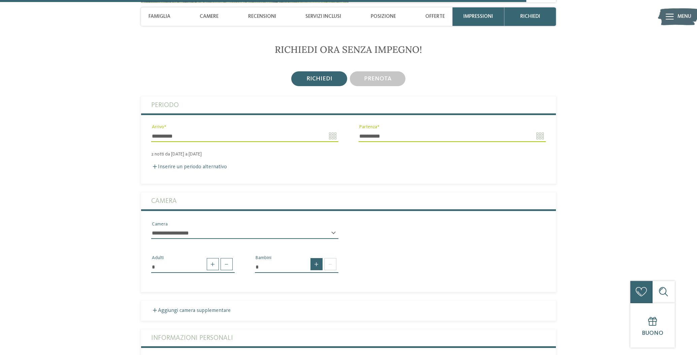
click at [317, 258] on span at bounding box center [316, 264] width 12 height 12
type input "*"
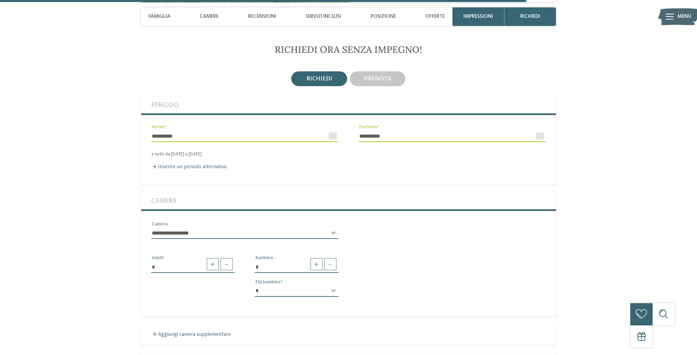
click at [333, 285] on div "* * * * * * * * * * * ** ** ** ** ** ** ** ** Età bambino" at bounding box center [296, 293] width 83 height 17
select select "*"
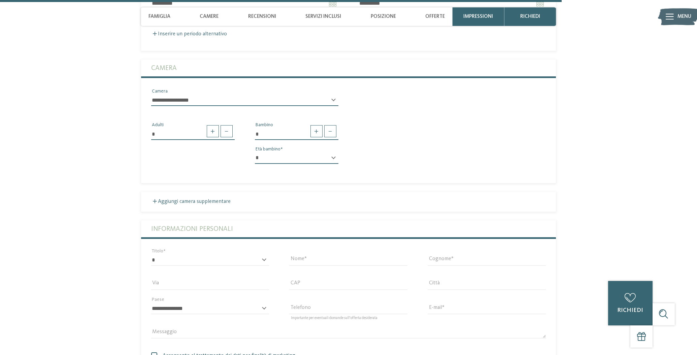
scroll to position [1869, 0]
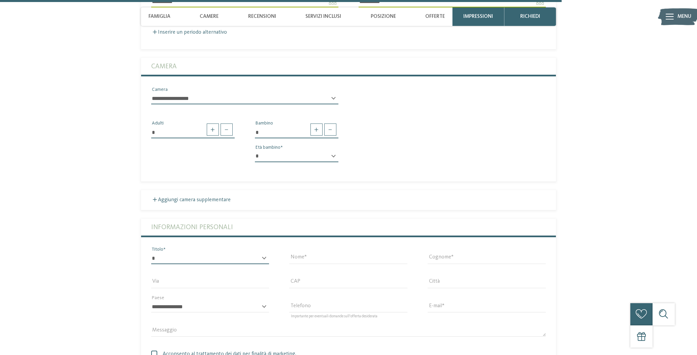
select select "*"
click at [398, 253] on input "Nome" at bounding box center [348, 258] width 118 height 11
click at [401, 253] on input "Nome" at bounding box center [348, 258] width 118 height 11
type input "******"
type input "*********"
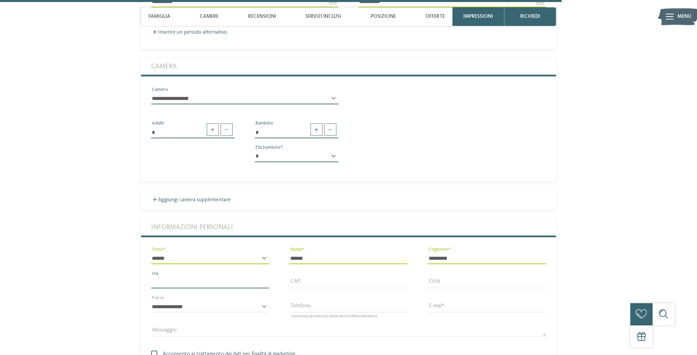
type input "**********"
type input "*****"
type input "******"
select select "**"
type input "**********"
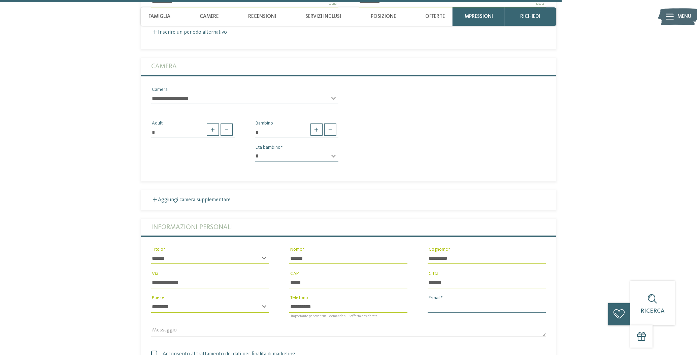
type input "**********"
drag, startPoint x: 218, startPoint y: 234, endPoint x: 132, endPoint y: 241, distance: 86.1
click at [132, 241] on section "RICHIEDI ORA SENZA IMPEGNO! richiedi prenota" at bounding box center [348, 169] width 504 height 520
drag, startPoint x: 247, startPoint y: 240, endPoint x: 226, endPoint y: 239, distance: 21.2
drag, startPoint x: 231, startPoint y: 241, endPoint x: 232, endPoint y: 235, distance: 6.2
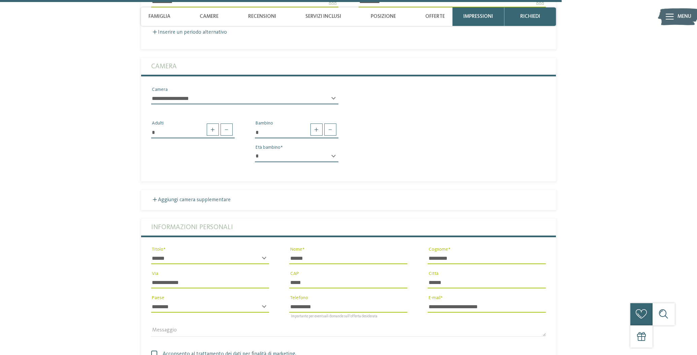
click at [141, 270] on div "**********" at bounding box center [210, 282] width 138 height 24
drag, startPoint x: 315, startPoint y: 243, endPoint x: 288, endPoint y: 242, distance: 27.3
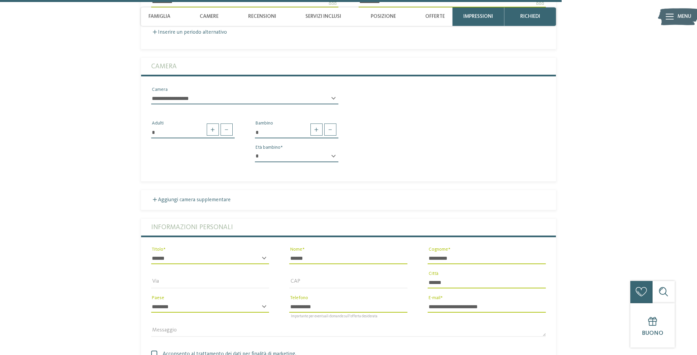
drag, startPoint x: 448, startPoint y: 242, endPoint x: 422, endPoint y: 242, distance: 26.3
click at [360, 325] on textarea "Messaggio" at bounding box center [348, 330] width 395 height 11
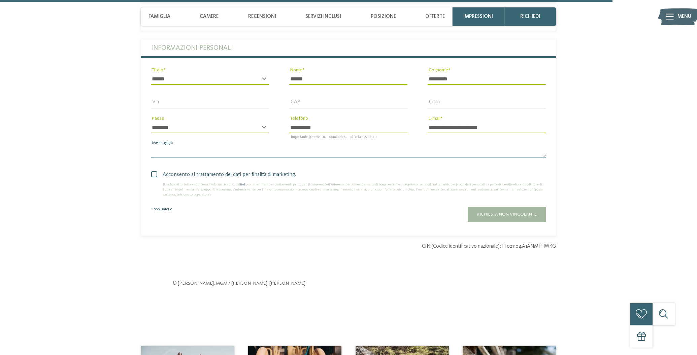
scroll to position [2056, 0]
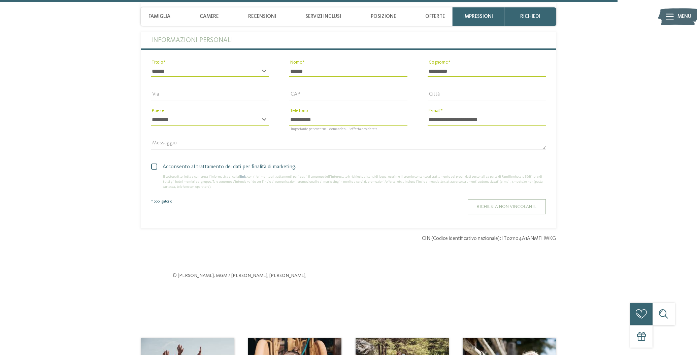
click at [497, 199] on button "Richiesta non vincolante" at bounding box center [507, 206] width 78 height 15
